Goal: Transaction & Acquisition: Download file/media

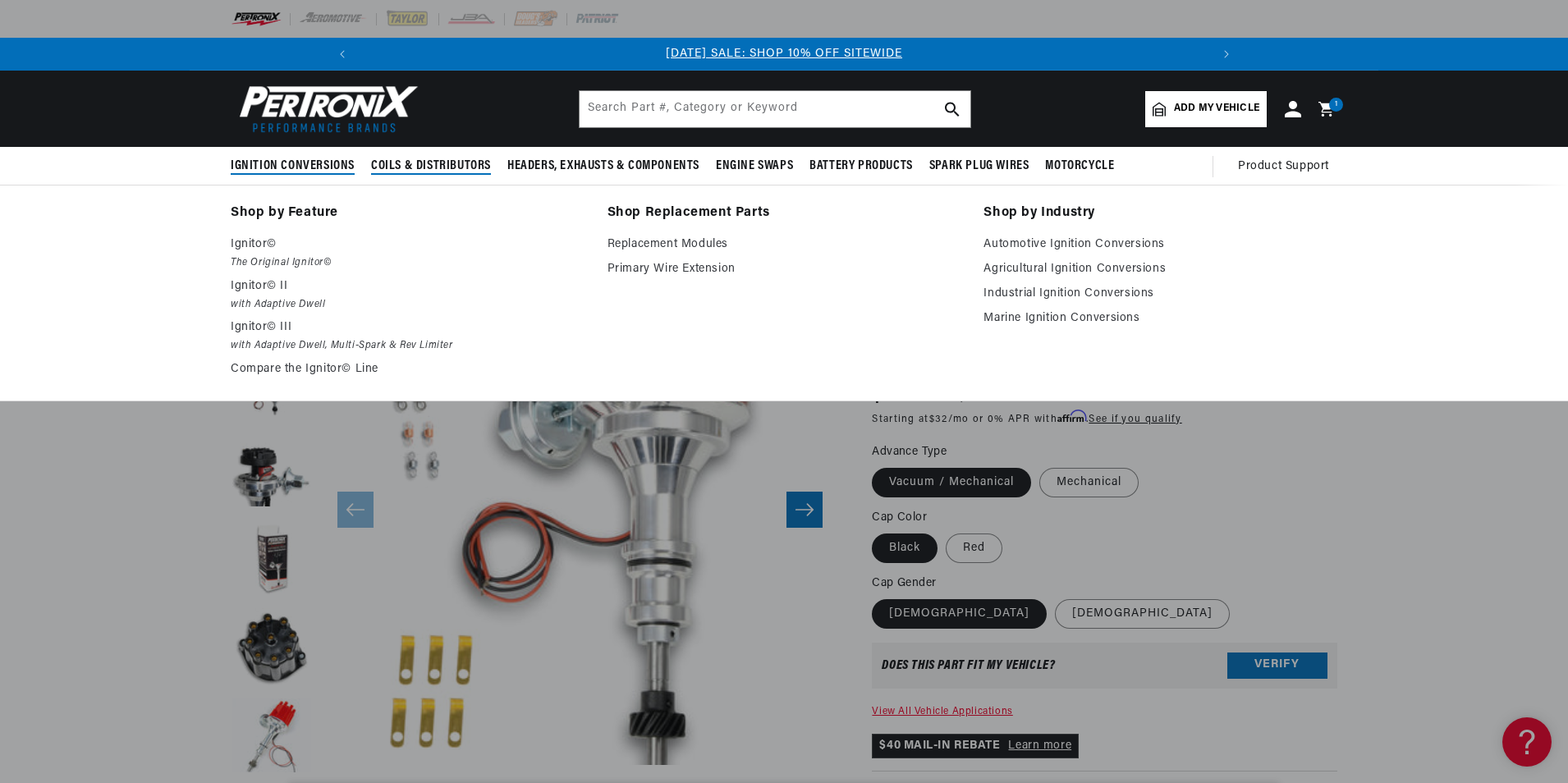
scroll to position [0, 1754]
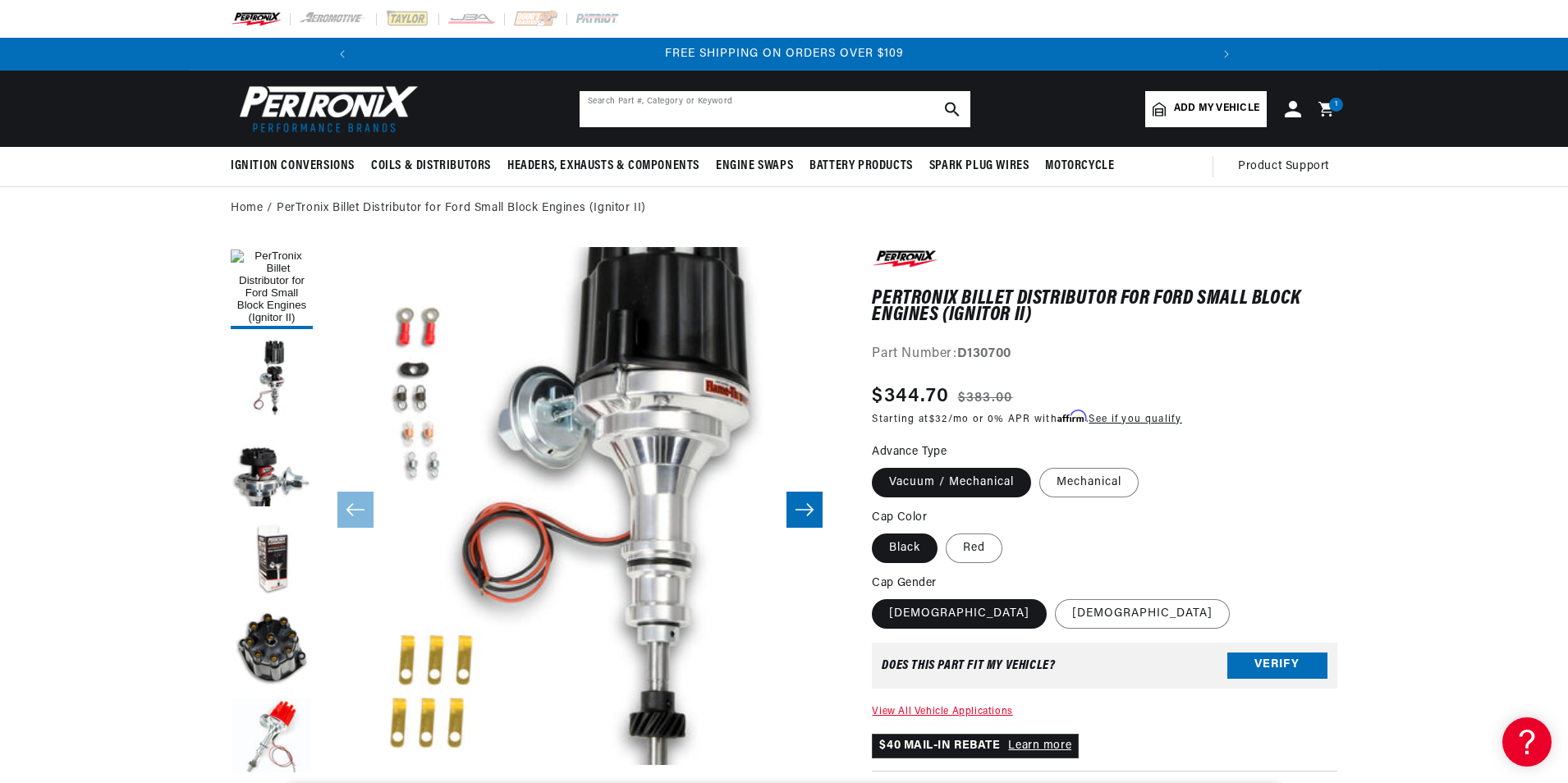
click at [765, 112] on input "text" at bounding box center [775, 109] width 391 height 36
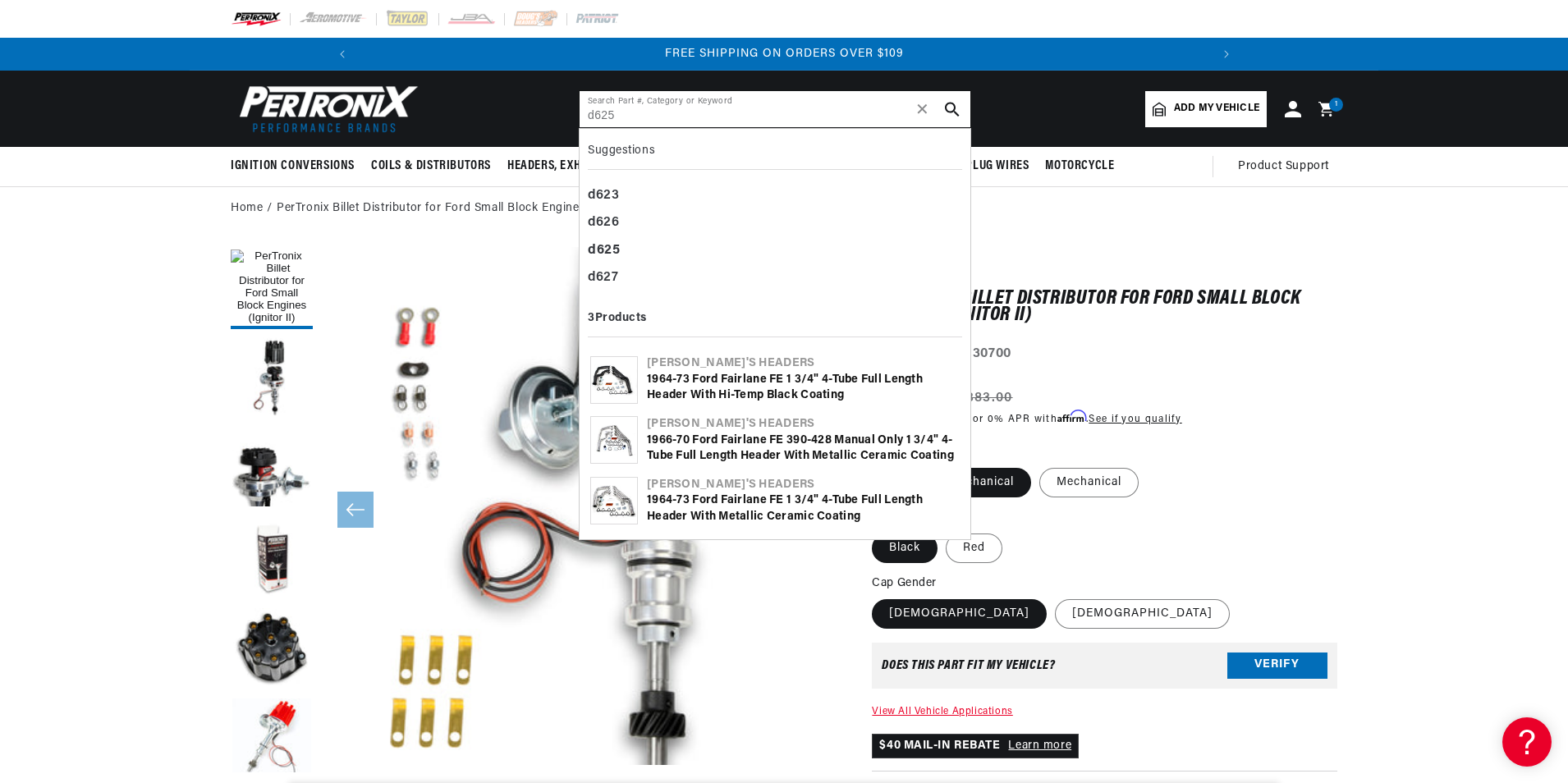
type input "d625"
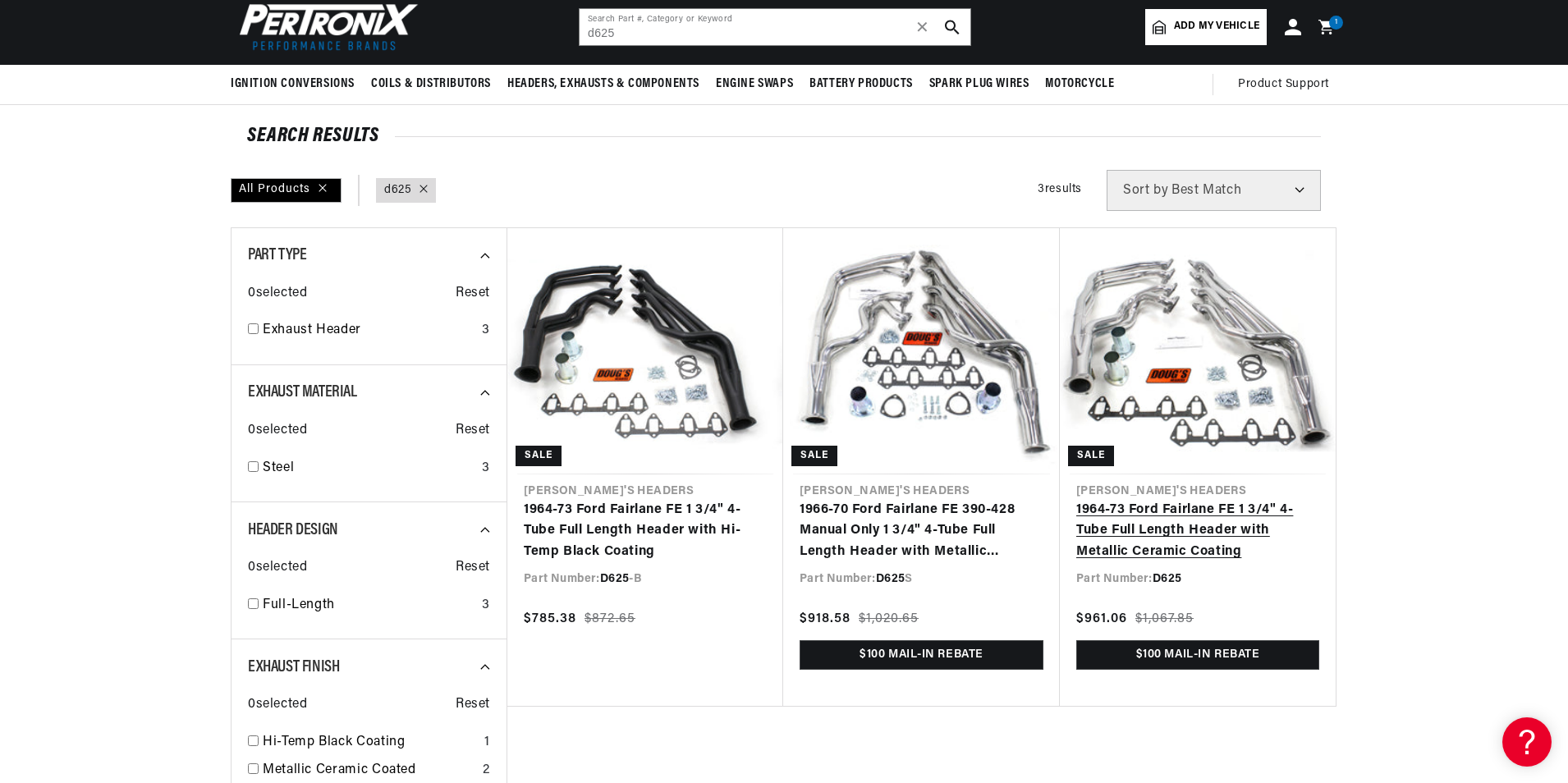
click at [1219, 537] on link "1964-73 Ford Fairlane FE 1 3/4" 4-Tube Full Length Header with Metallic Ceramic…" at bounding box center [1197, 531] width 243 height 63
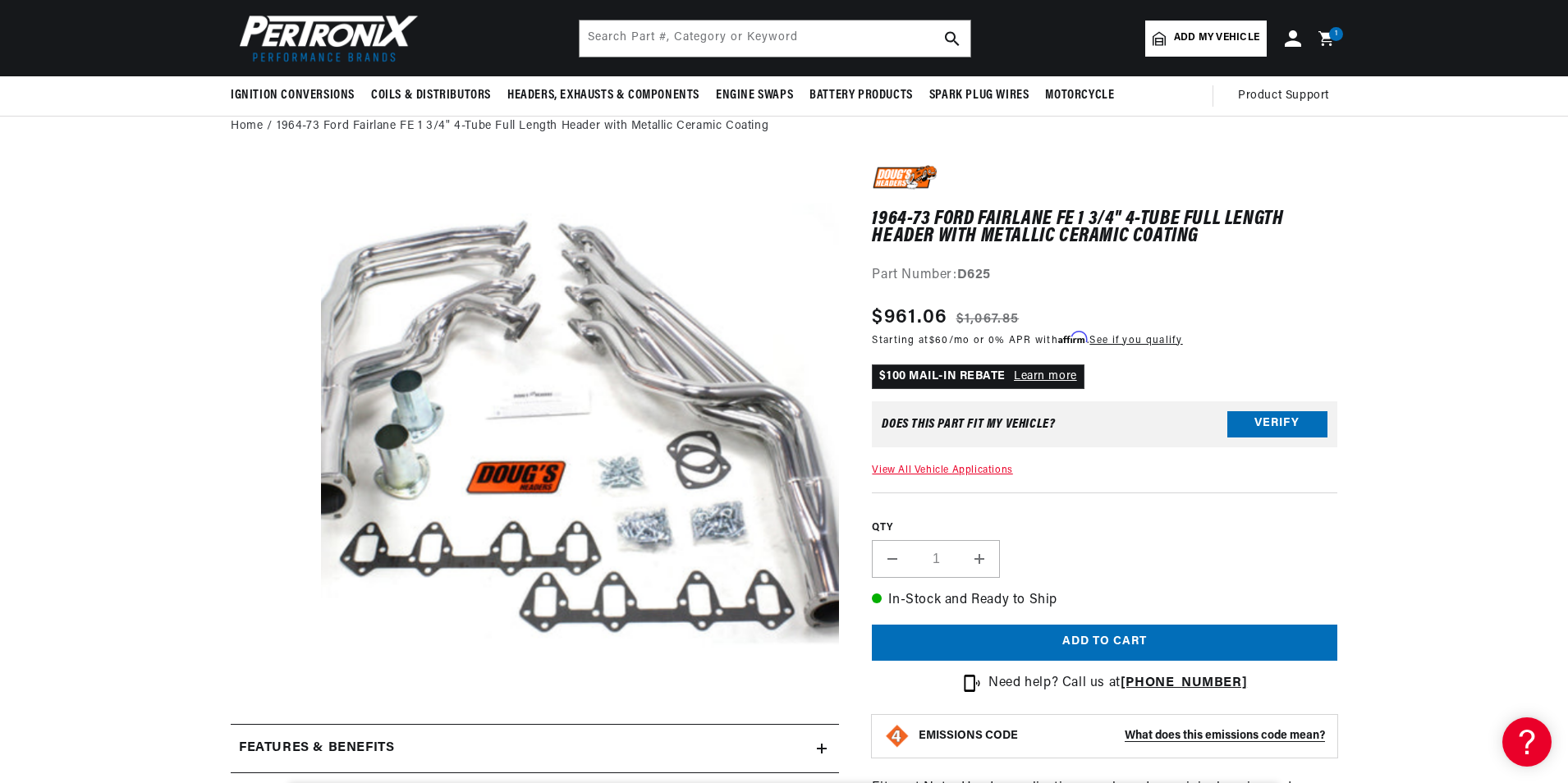
scroll to position [0, 1754]
click at [751, 39] on input "text" at bounding box center [775, 39] width 391 height 36
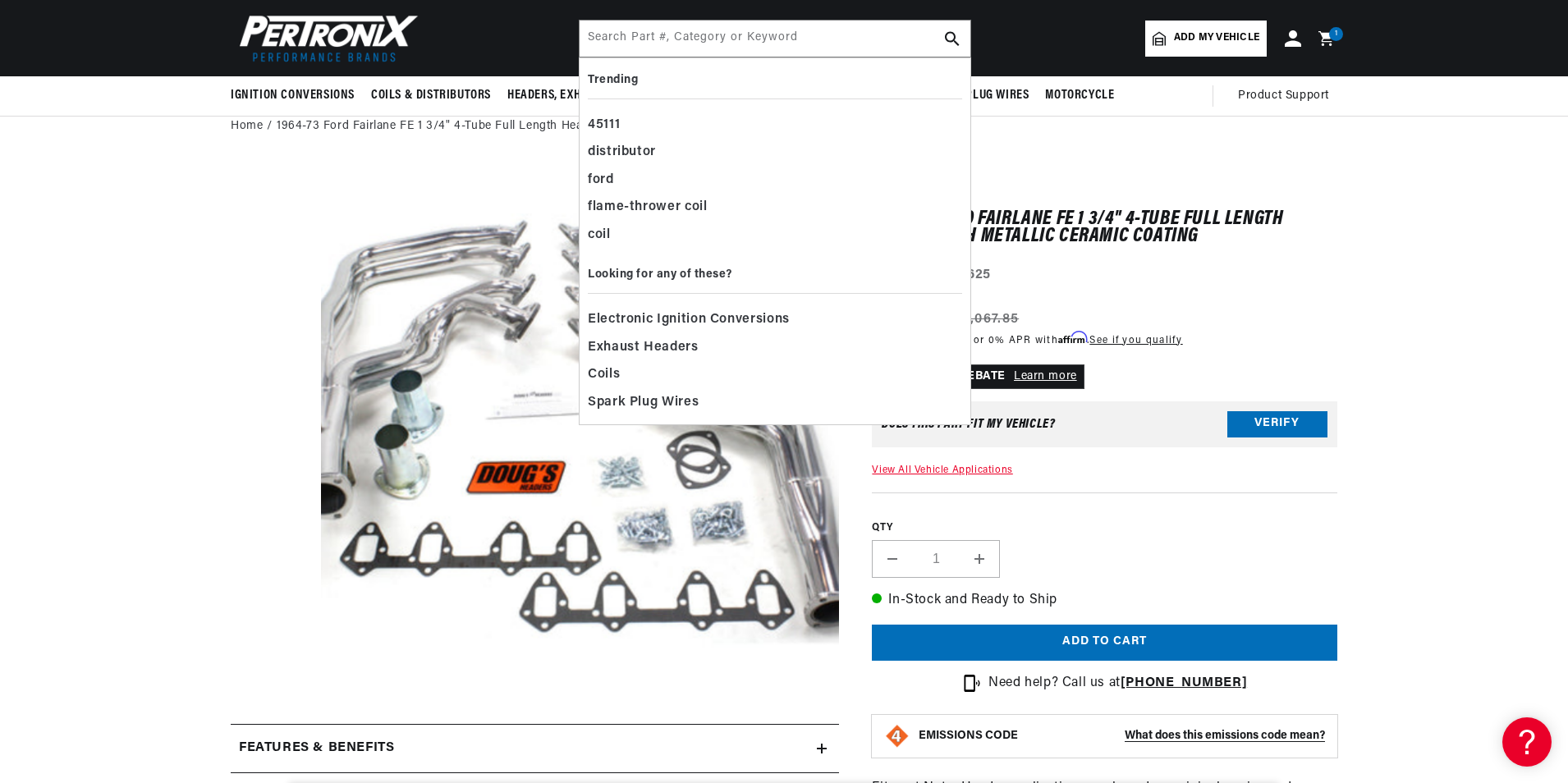
scroll to position [0, 0]
click at [685, 36] on input "text" at bounding box center [775, 39] width 391 height 36
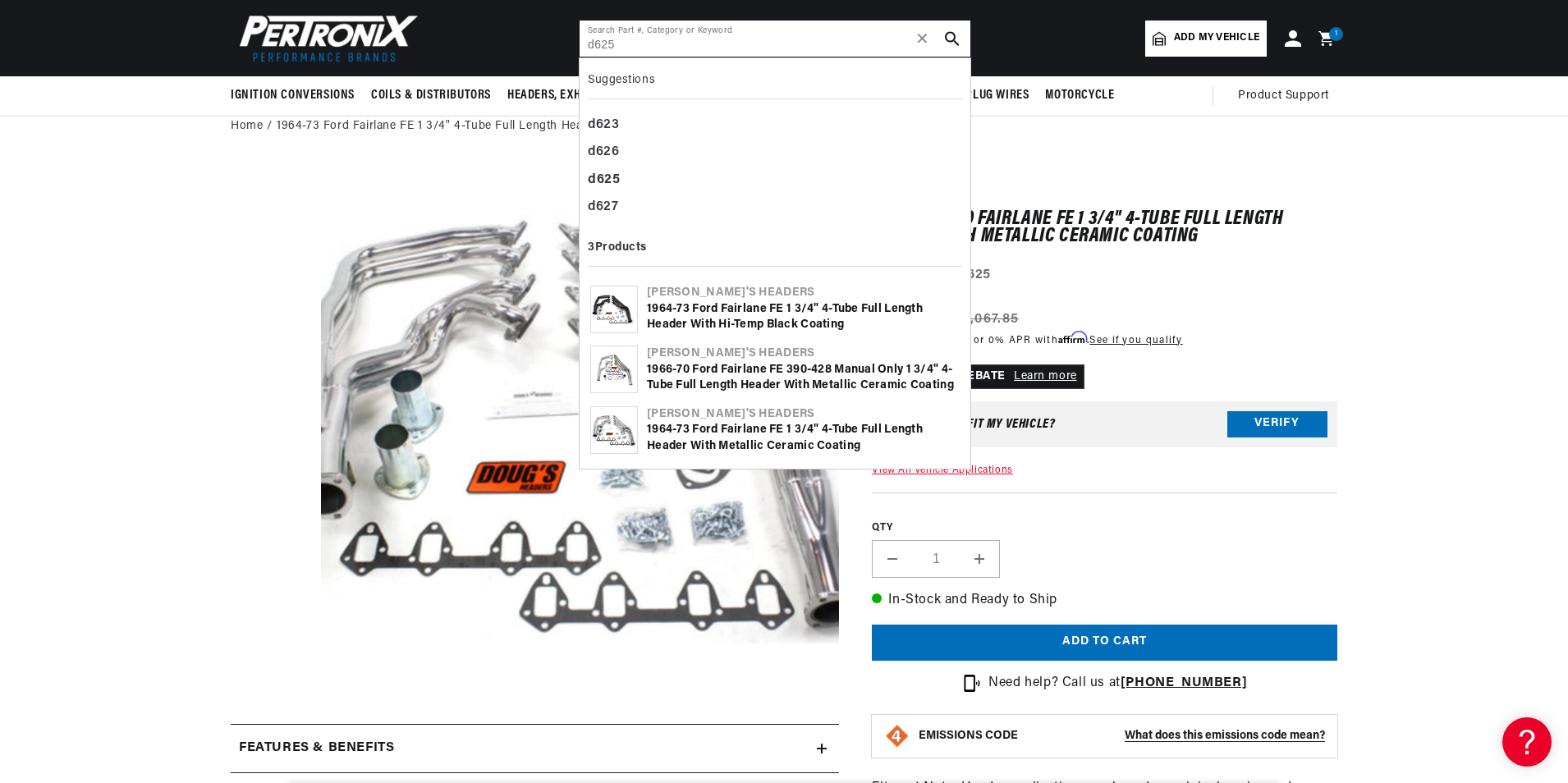
type input "d625"
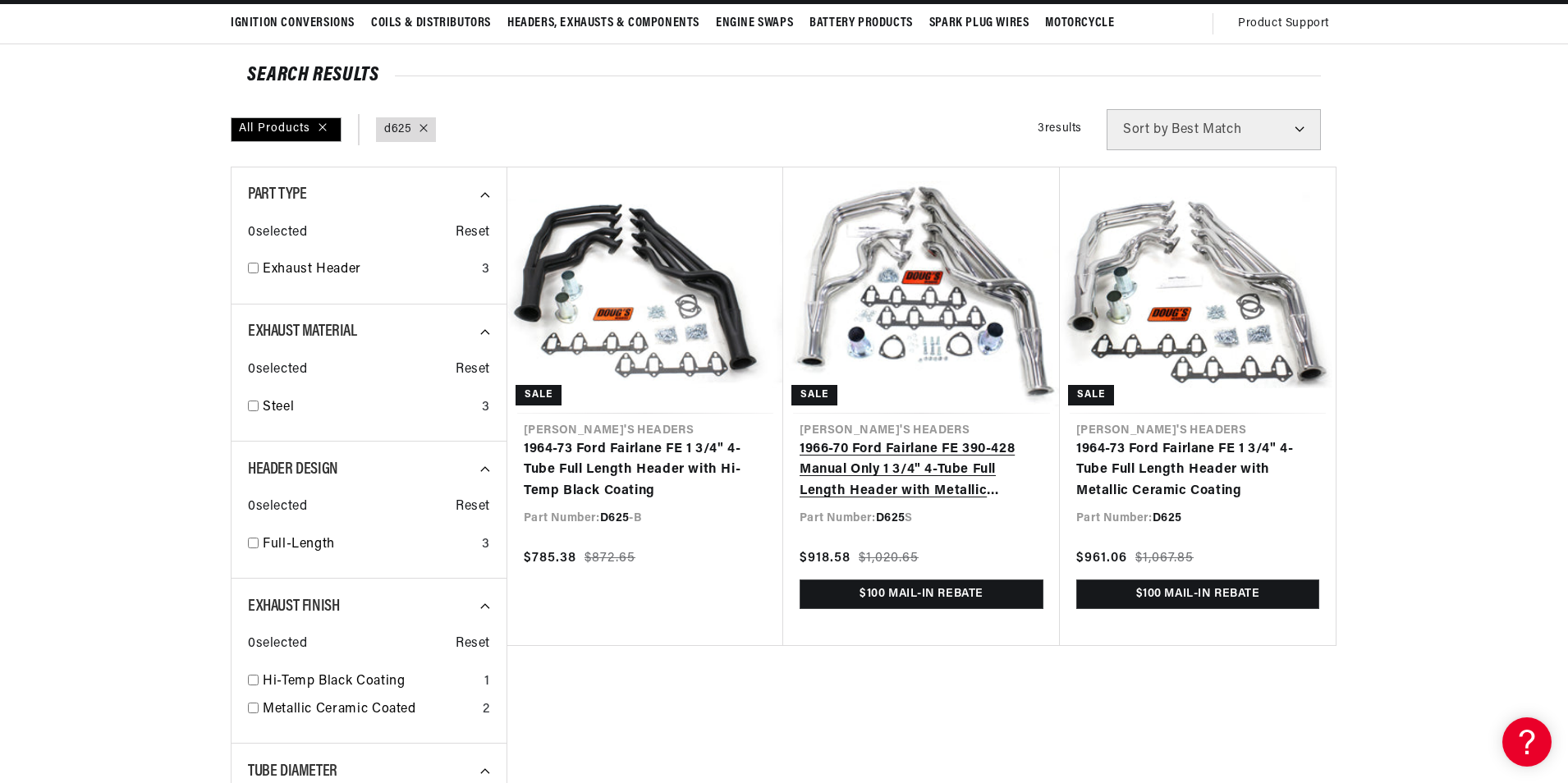
scroll to position [164, 0]
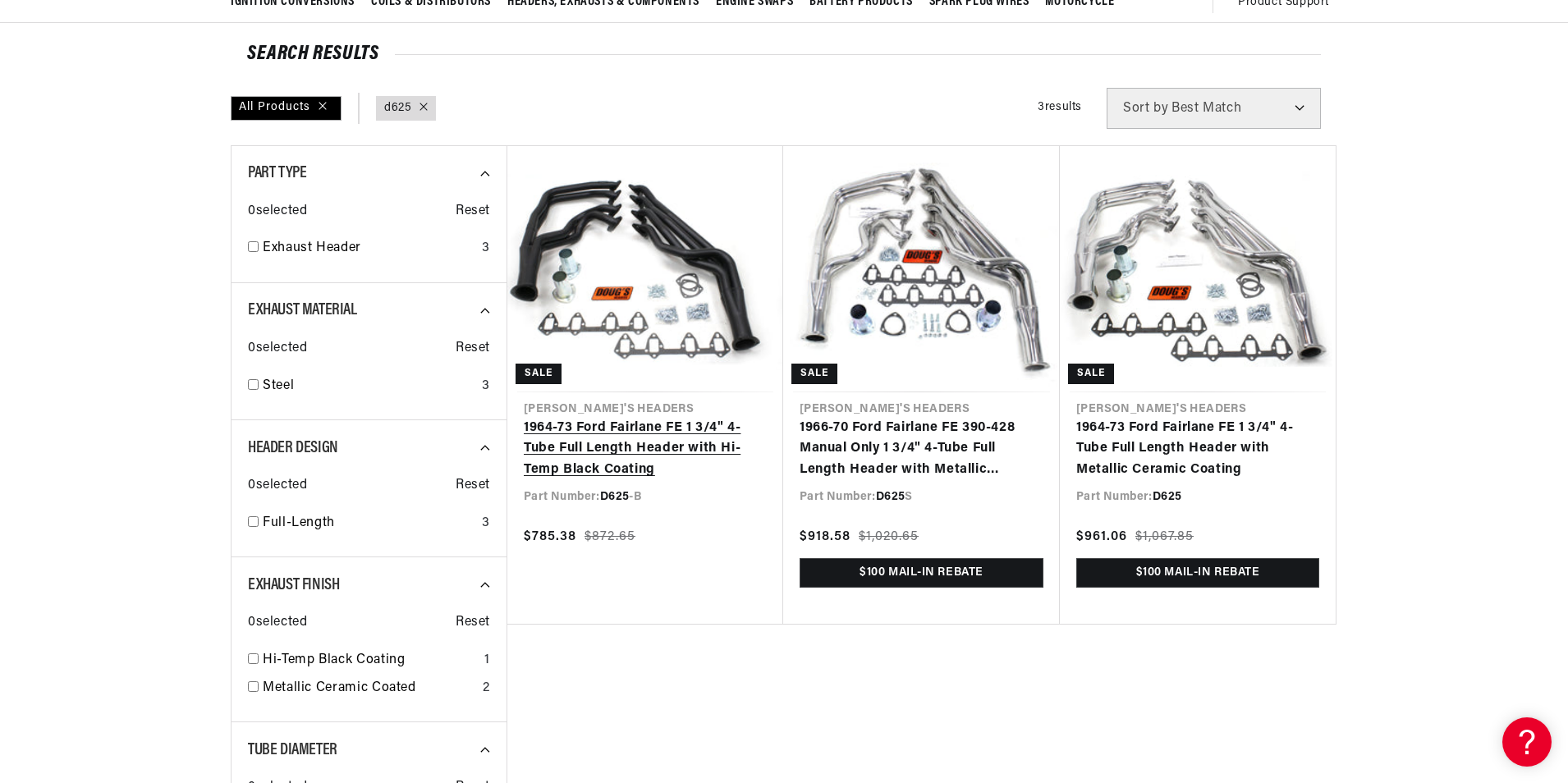
click at [618, 453] on link "1964-73 Ford Fairlane FE 1 3/4" 4-Tube Full Length Header with Hi-Temp Black Co…" at bounding box center [646, 448] width 243 height 63
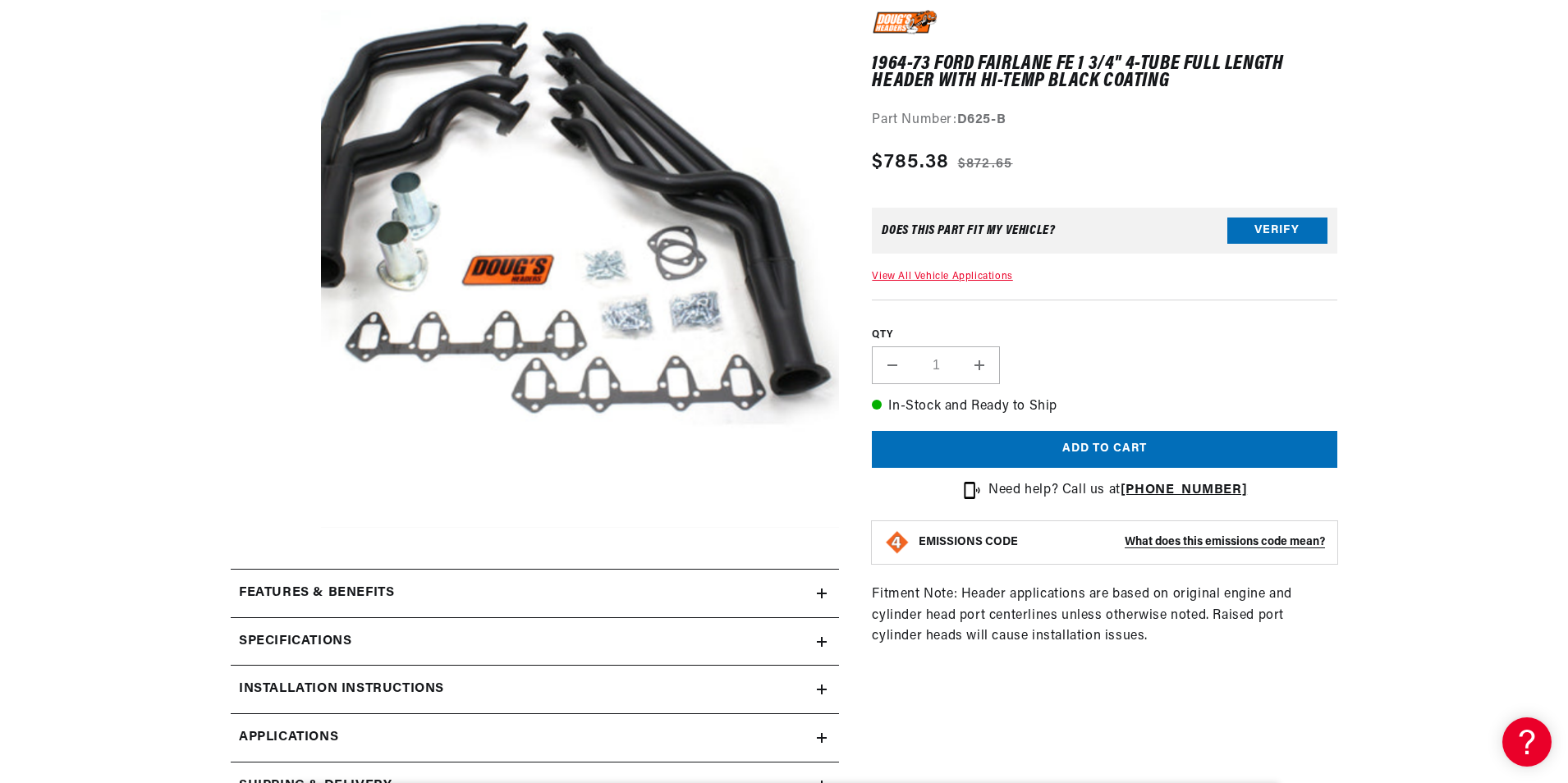
scroll to position [492, 0]
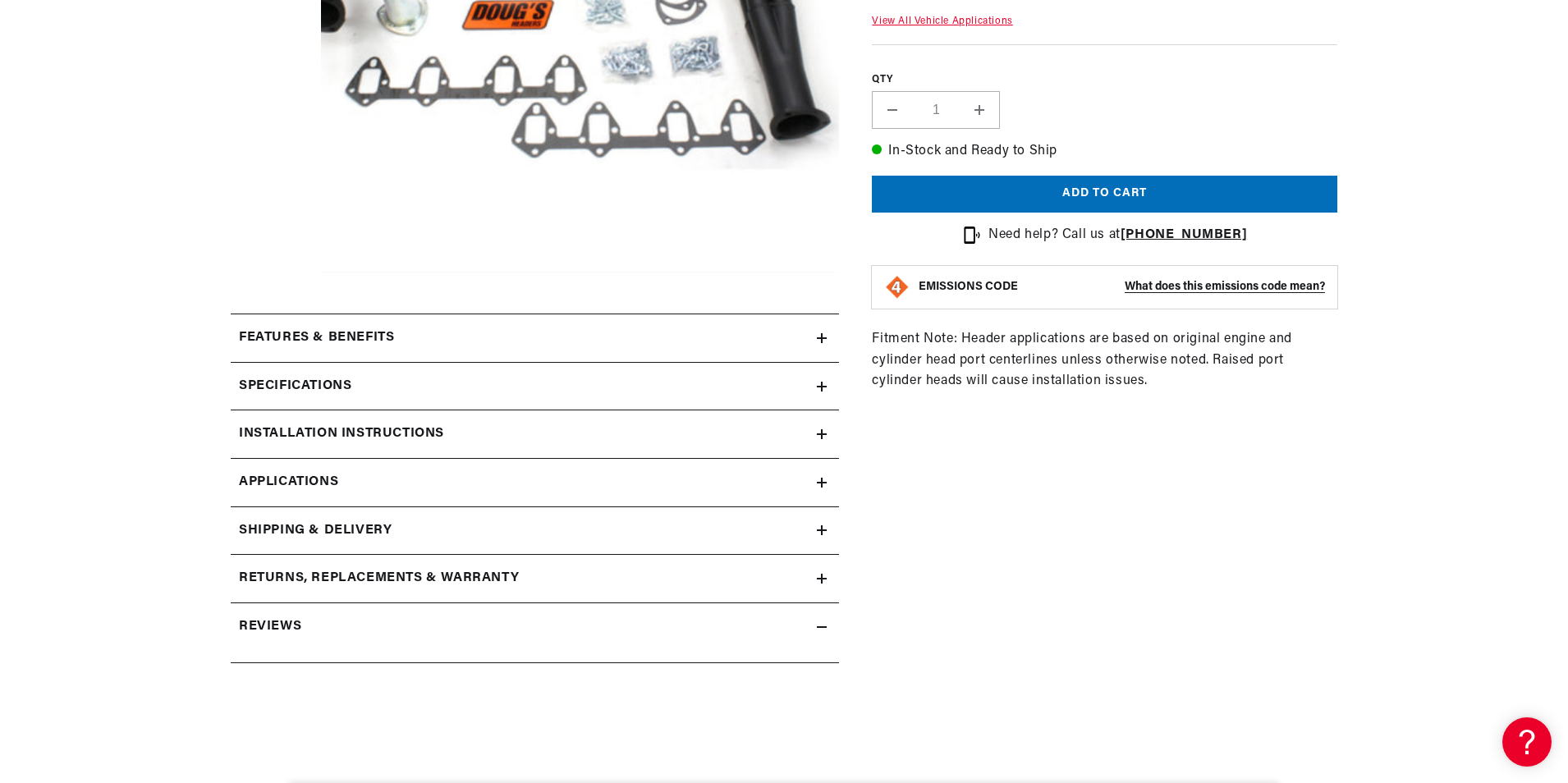
click at [354, 376] on div "Specifications" at bounding box center [524, 386] width 586 height 21
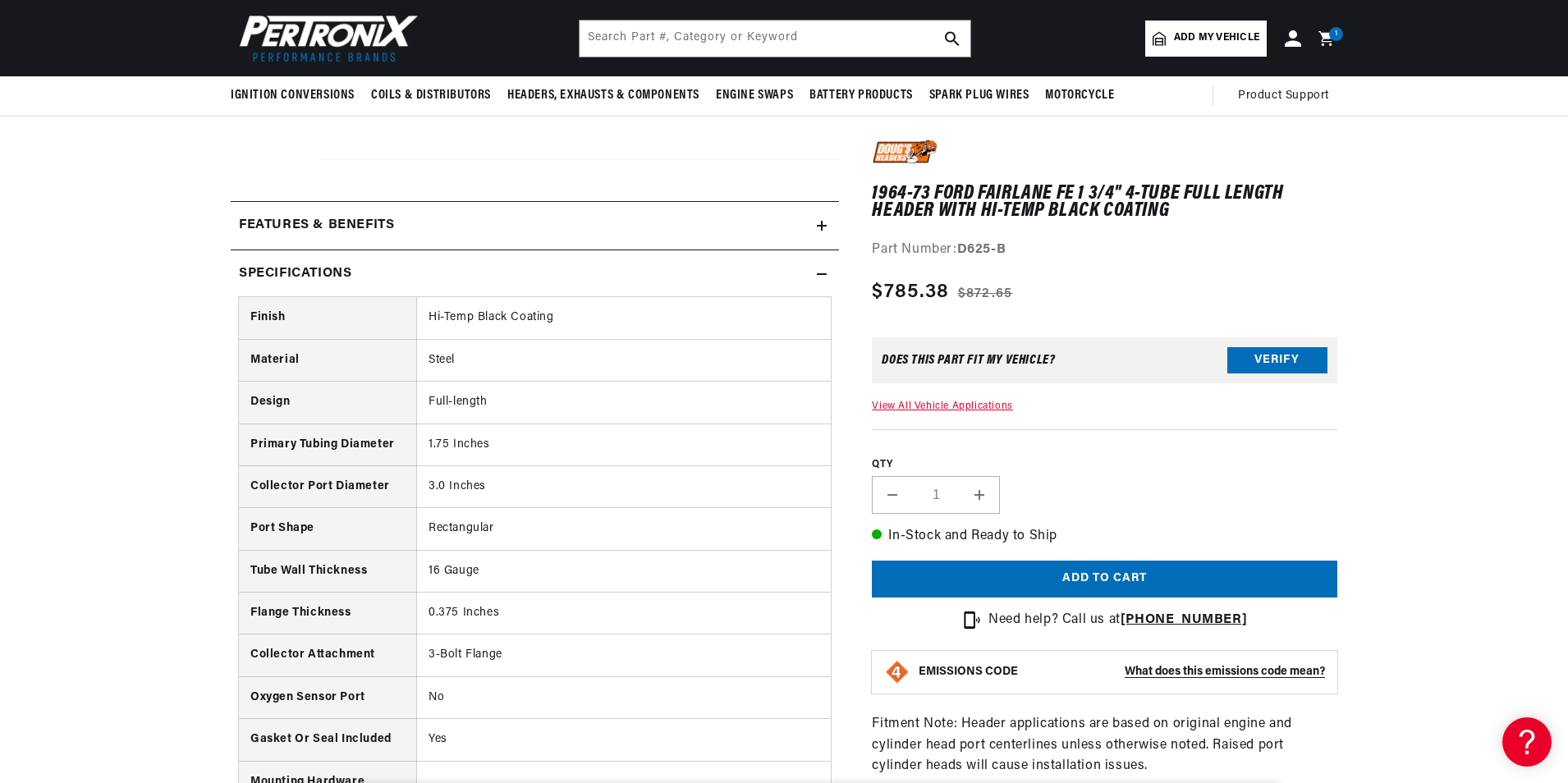
scroll to position [575, 0]
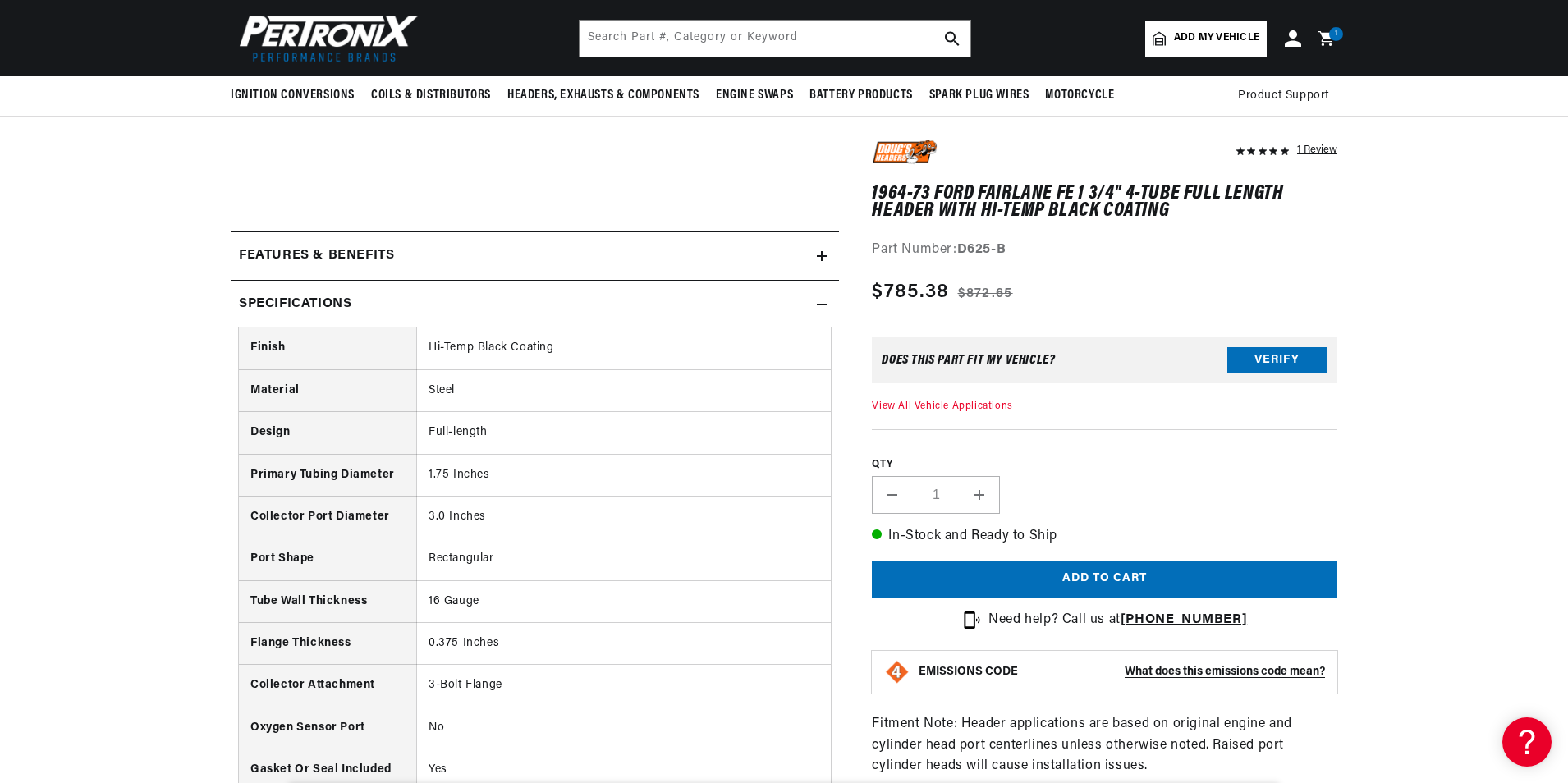
click at [367, 263] on h2 "Features & Benefits" at bounding box center [317, 255] width 155 height 21
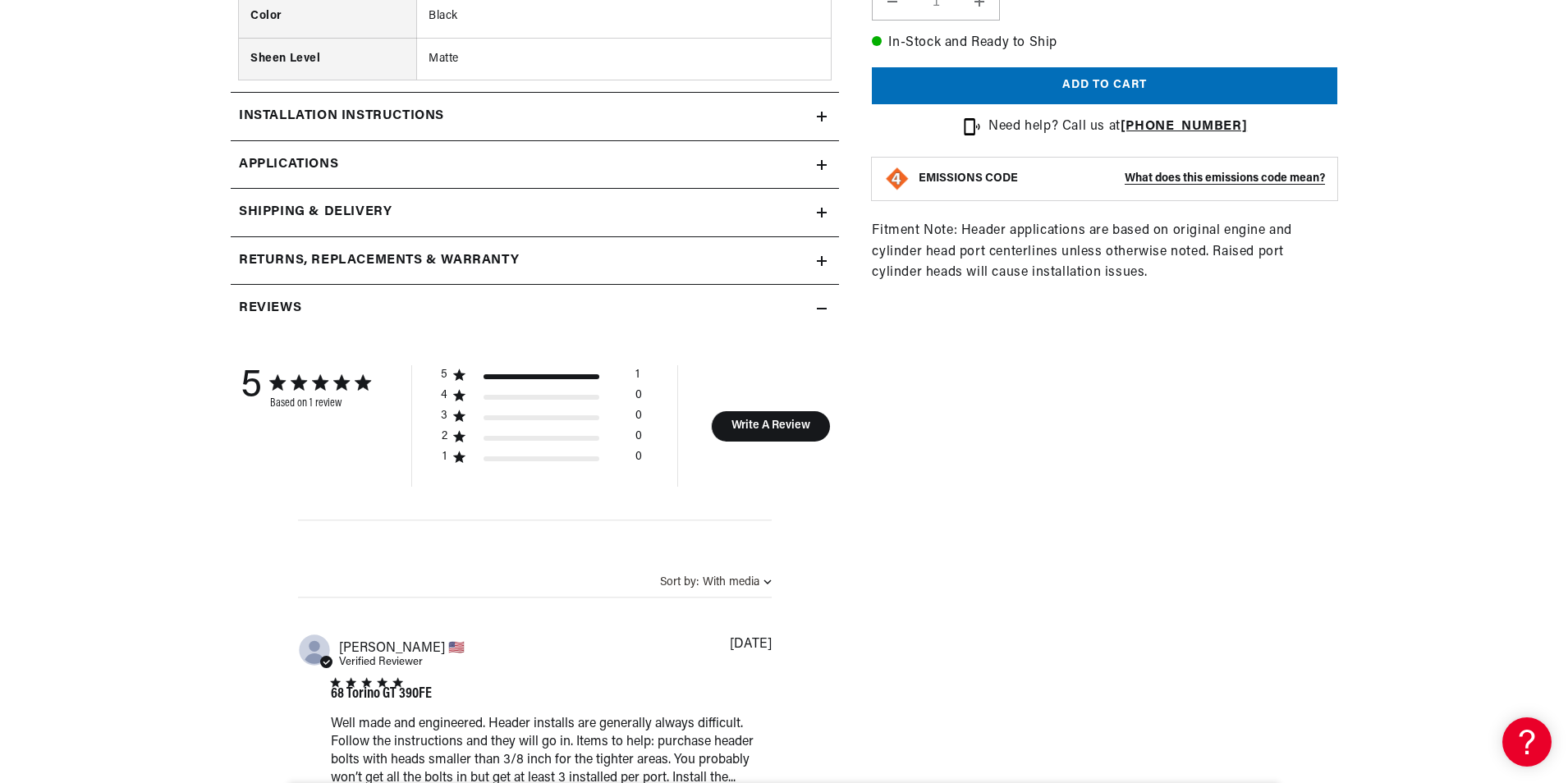
scroll to position [0, 878]
click at [412, 106] on h2 "Installation instructions" at bounding box center [342, 116] width 205 height 21
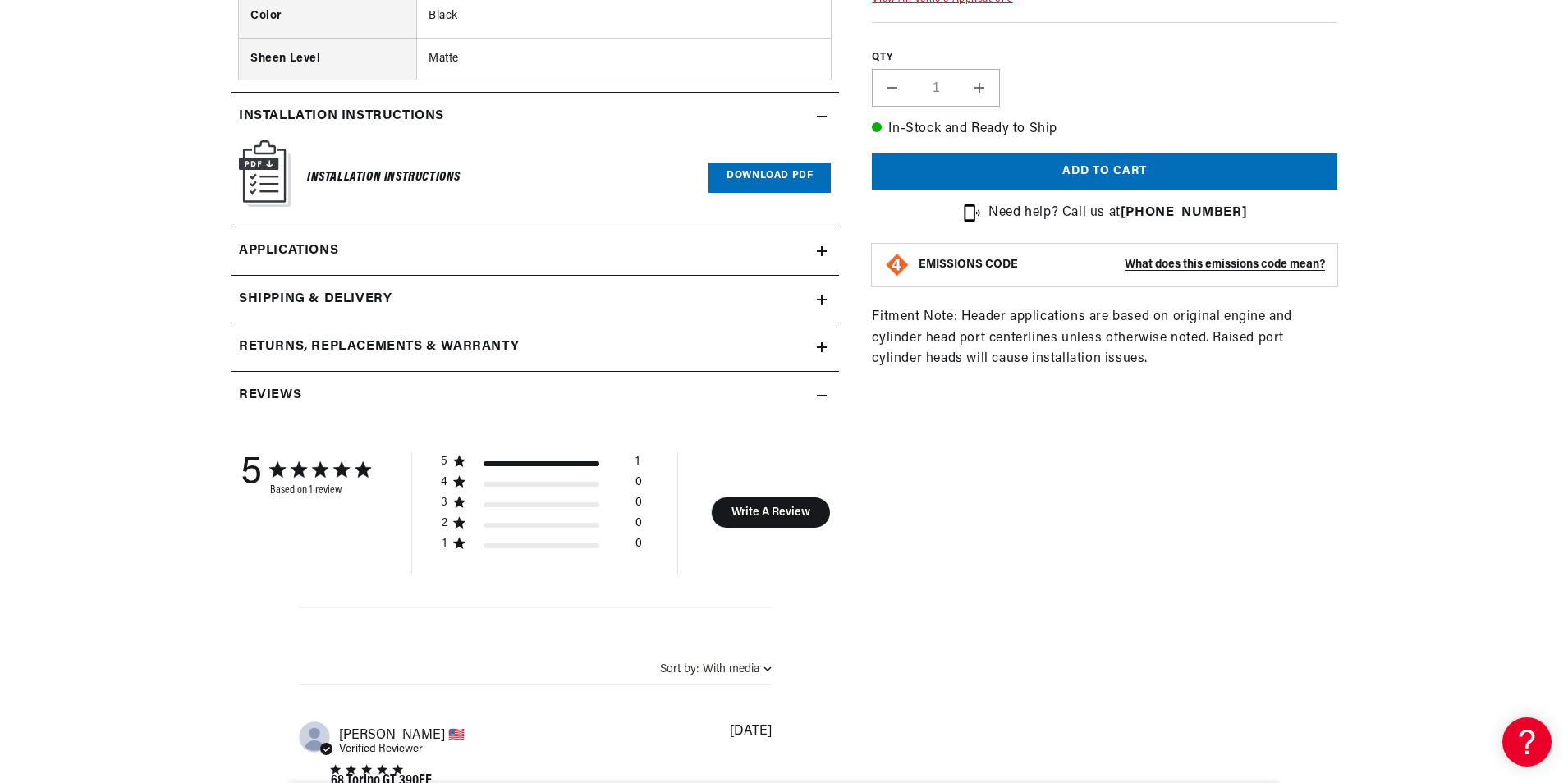
click at [767, 162] on link "Download PDF" at bounding box center [769, 177] width 123 height 30
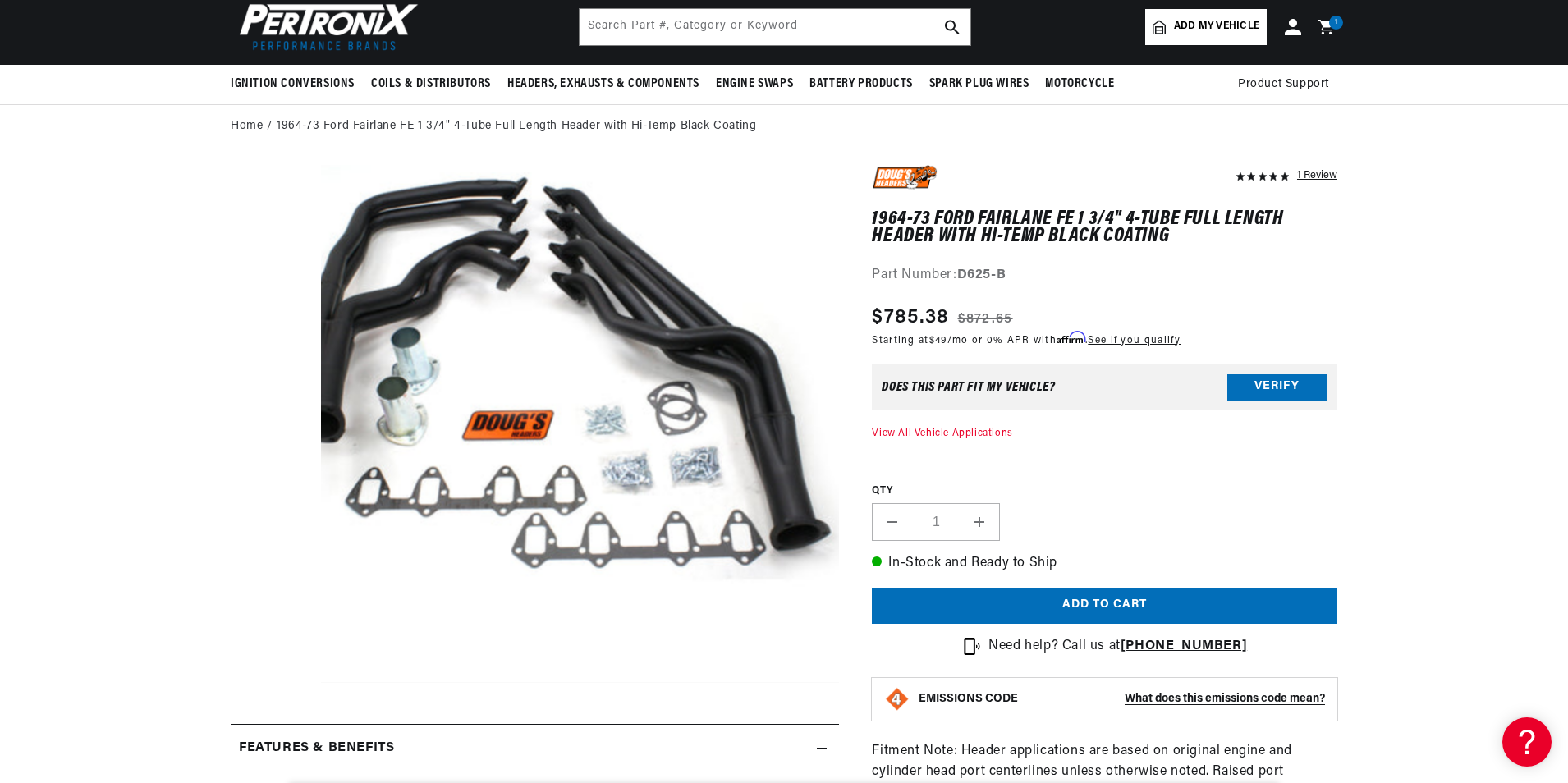
scroll to position [0, 1754]
click at [727, 26] on input "text" at bounding box center [775, 27] width 391 height 36
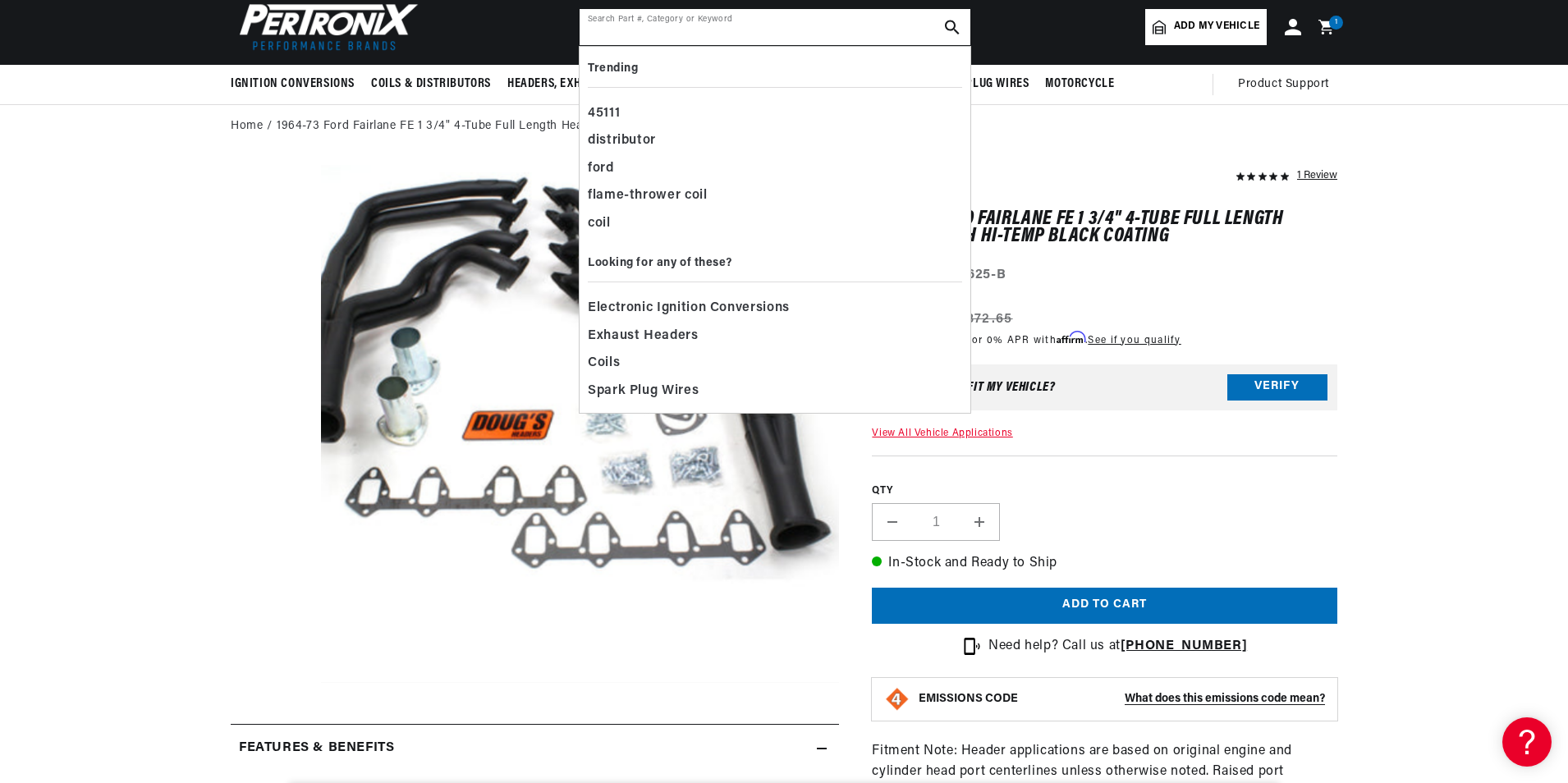
scroll to position [0, 0]
